Goal: Task Accomplishment & Management: Use online tool/utility

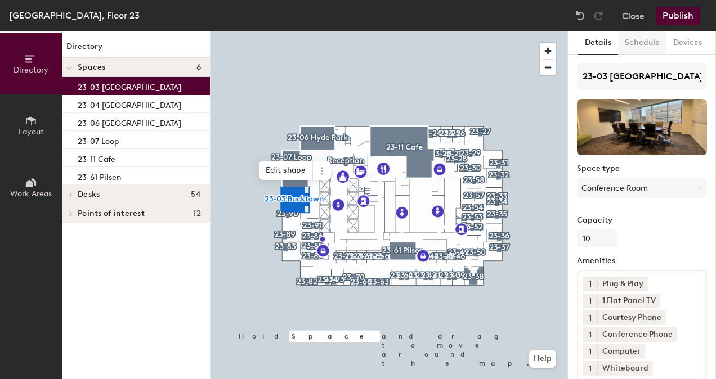
click at [656, 36] on button "Schedule" at bounding box center [642, 43] width 48 height 23
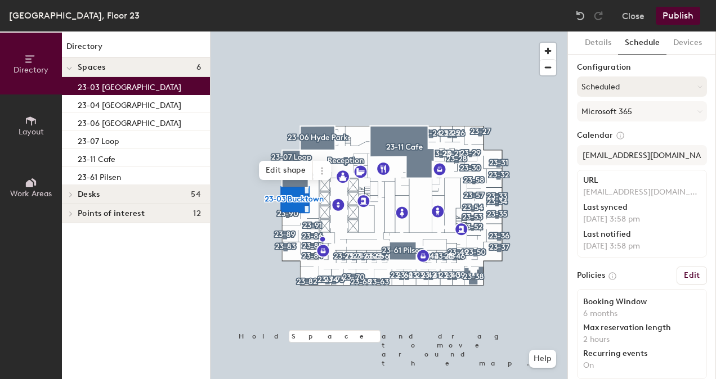
click at [633, 91] on button "Scheduled" at bounding box center [642, 87] width 130 height 20
click at [618, 146] on div "Request-only" at bounding box center [641, 148] width 129 height 17
click at [672, 20] on button "Publish" at bounding box center [677, 16] width 44 height 18
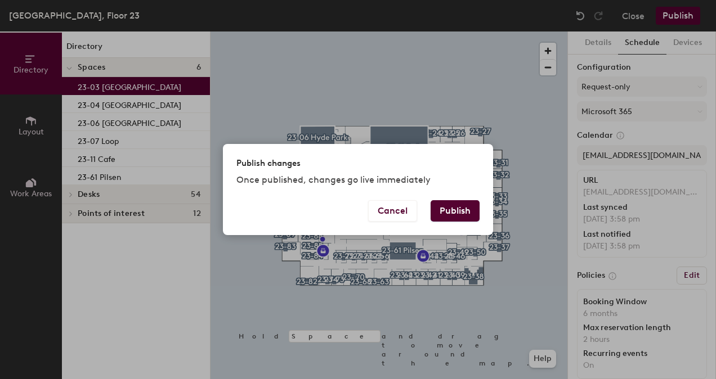
click at [449, 205] on button "Publish" at bounding box center [454, 210] width 49 height 21
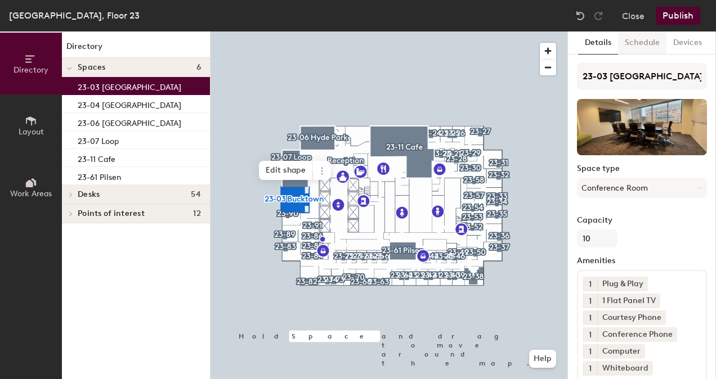
click at [646, 47] on button "Schedule" at bounding box center [642, 43] width 48 height 23
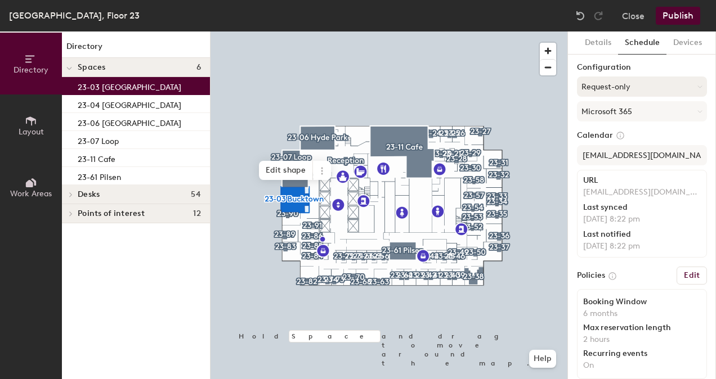
click at [641, 82] on button "Request-only" at bounding box center [642, 87] width 130 height 20
click at [619, 131] on div "Scheduled" at bounding box center [641, 131] width 129 height 17
click at [676, 6] on div "[GEOGRAPHIC_DATA], Floor 23 Close Publish" at bounding box center [358, 16] width 716 height 32
click at [674, 21] on button "Publish" at bounding box center [677, 16] width 44 height 18
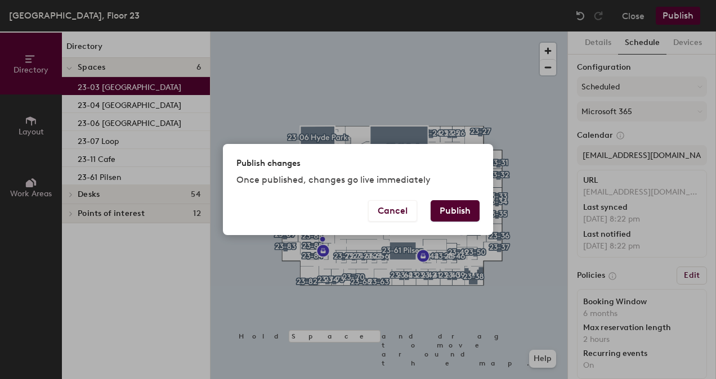
click at [462, 212] on button "Publish" at bounding box center [454, 210] width 49 height 21
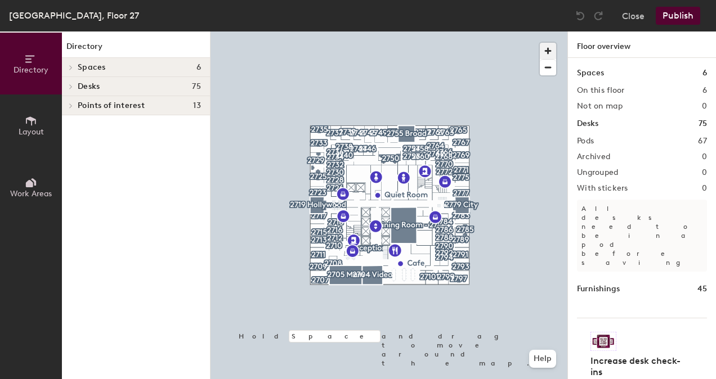
click at [550, 50] on span "button" at bounding box center [547, 51] width 16 height 16
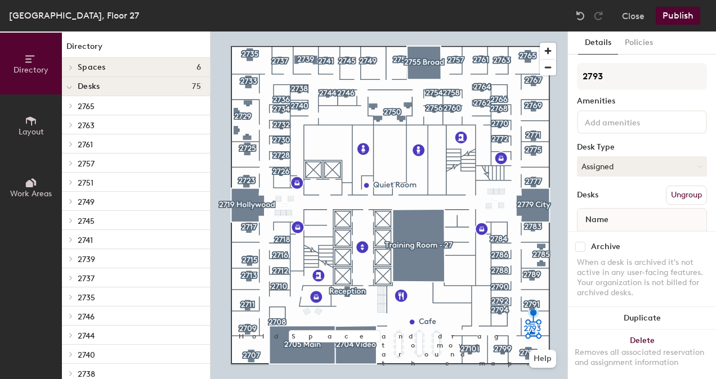
click at [617, 209] on div "Name" at bounding box center [641, 220] width 129 height 23
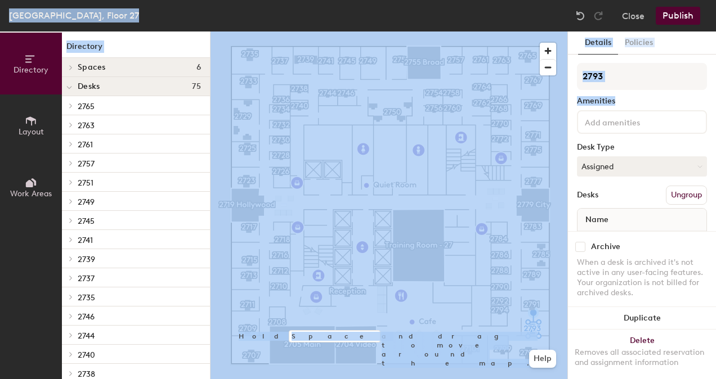
drag, startPoint x: 699, startPoint y: 131, endPoint x: 715, endPoint y: 209, distance: 79.8
click at [715, 209] on div "Details Policies 2793 Amenities Desk Type Assigned Desks Ungroup Name VP Office…" at bounding box center [642, 206] width 148 height 348
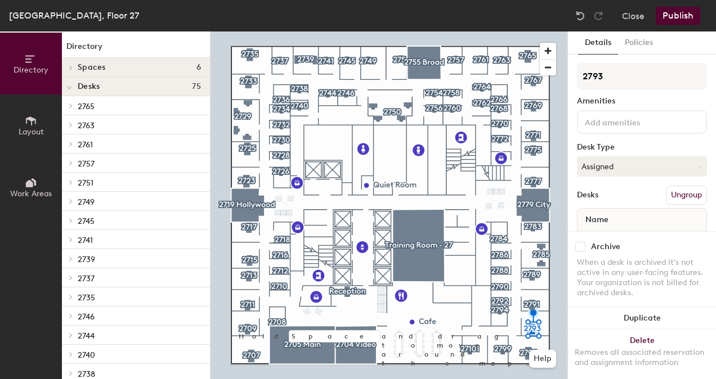
drag, startPoint x: 715, startPoint y: 209, endPoint x: 631, endPoint y: 254, distance: 95.4
click at [631, 258] on div "When a desk is archived it's not active in any user-facing features. Your organ…" at bounding box center [642, 278] width 130 height 41
drag, startPoint x: 623, startPoint y: 196, endPoint x: 625, endPoint y: 176, distance: 19.8
click at [625, 176] on div "2793 Amenities Desk Type Assigned Desks Ungroup Name VP Office" at bounding box center [642, 162] width 130 height 198
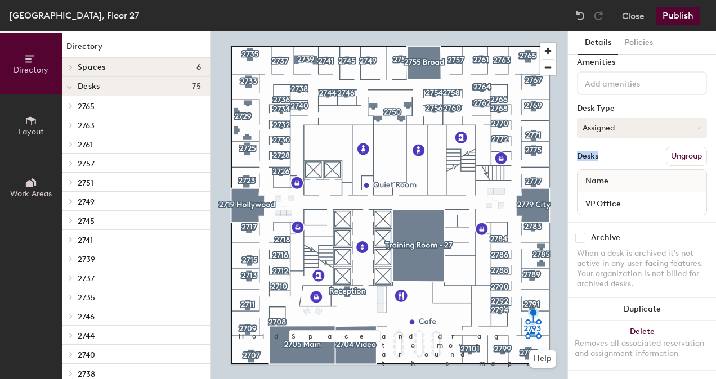
scroll to position [49, 0]
click at [635, 17] on button "Close" at bounding box center [633, 16] width 23 height 18
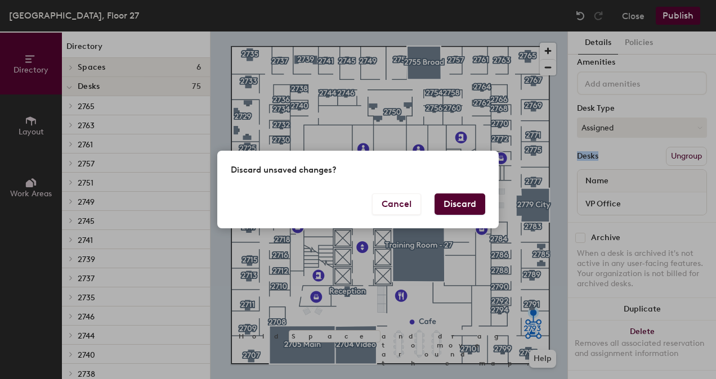
click at [469, 211] on button "Discard" at bounding box center [459, 204] width 51 height 21
